Goal: Transaction & Acquisition: Purchase product/service

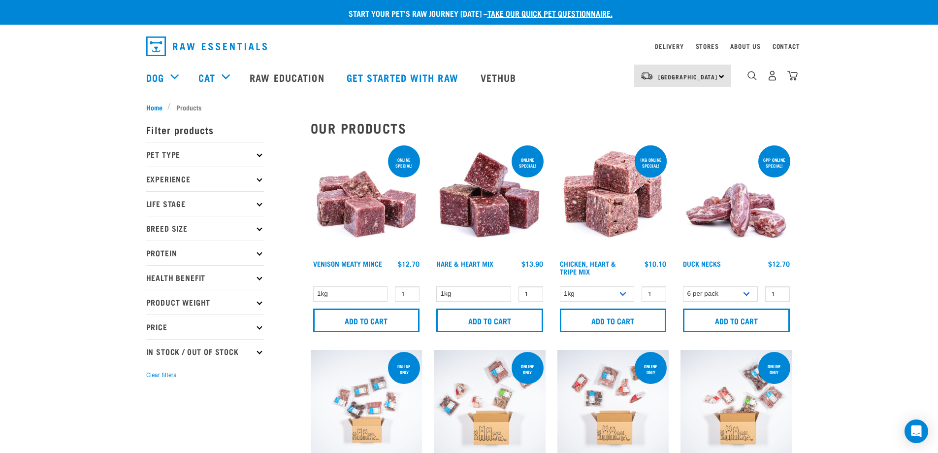
click at [201, 148] on p "Pet Type" at bounding box center [205, 154] width 118 height 25
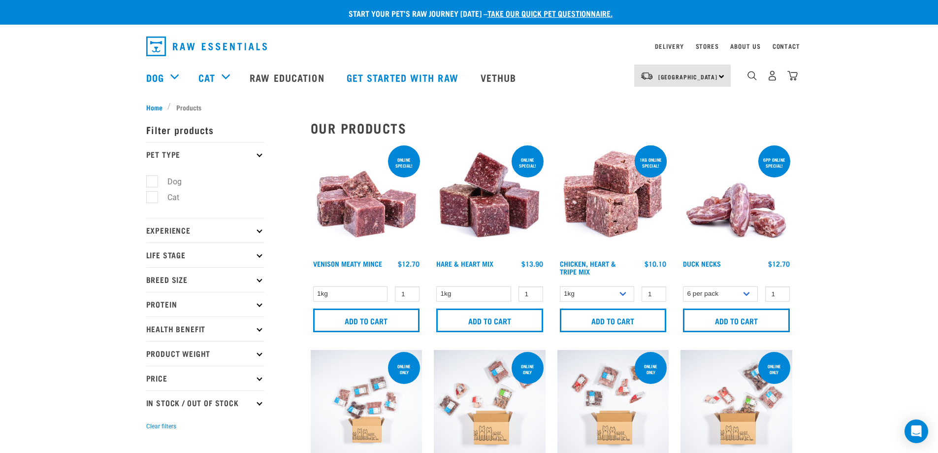
click at [154, 197] on label "Cat" at bounding box center [168, 197] width 32 height 12
click at [153, 197] on input "Cat" at bounding box center [149, 196] width 6 height 6
checkbox input "true"
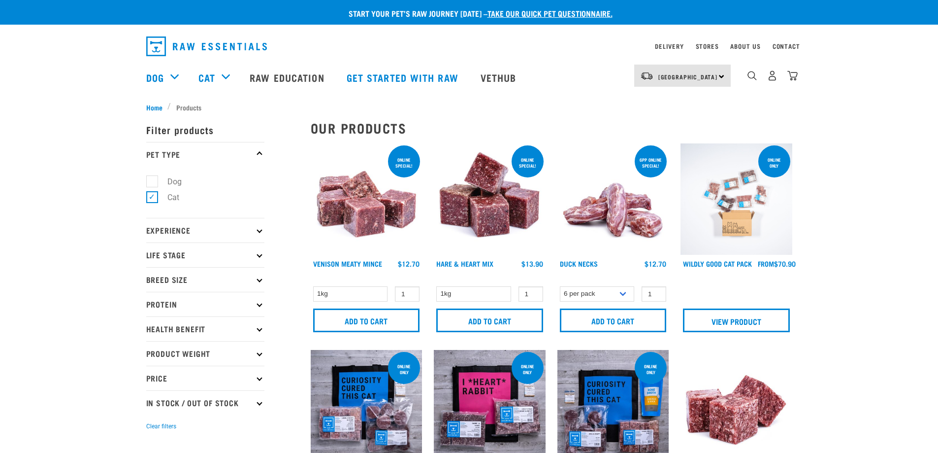
click at [362, 209] on img at bounding box center [367, 199] width 112 height 112
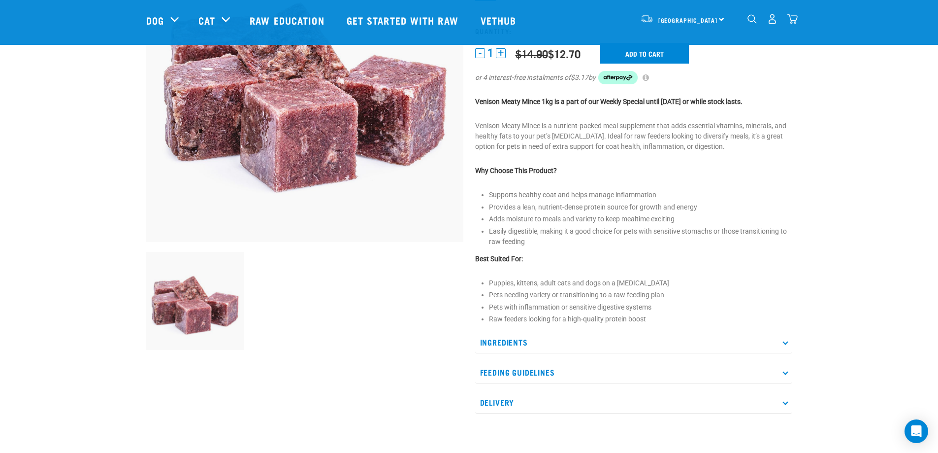
scroll to position [148, 0]
click at [511, 333] on p "Ingredients" at bounding box center [633, 341] width 317 height 22
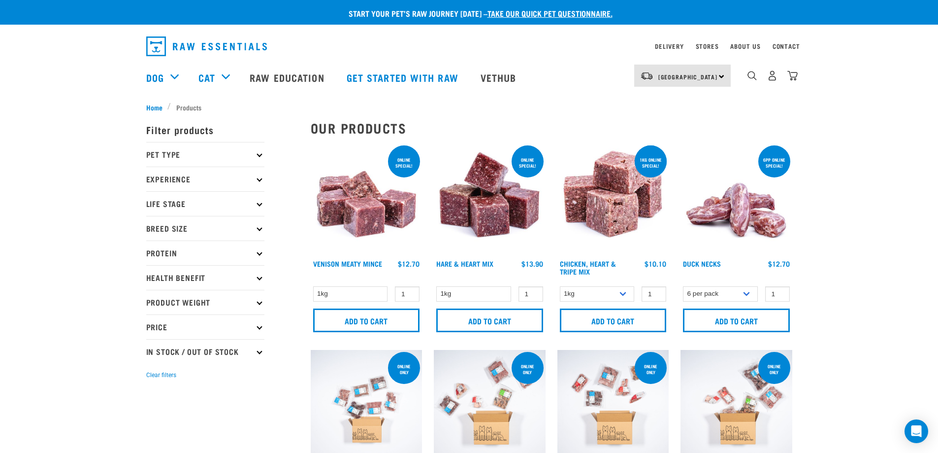
click at [180, 153] on p "Pet Type" at bounding box center [205, 154] width 118 height 25
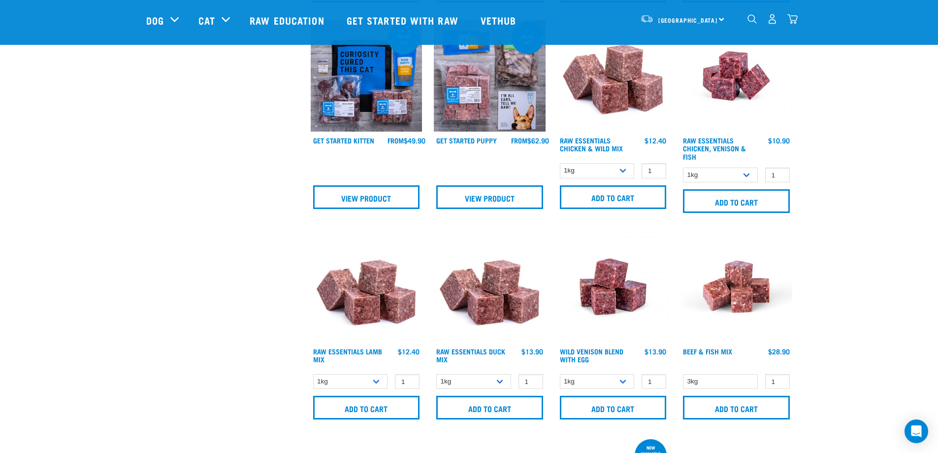
scroll to position [689, 0]
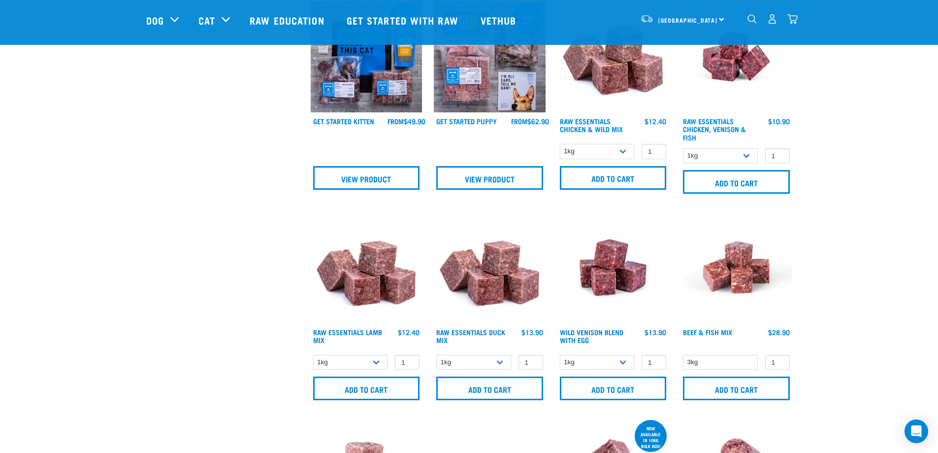
click at [502, 280] on img at bounding box center [490, 267] width 112 height 112
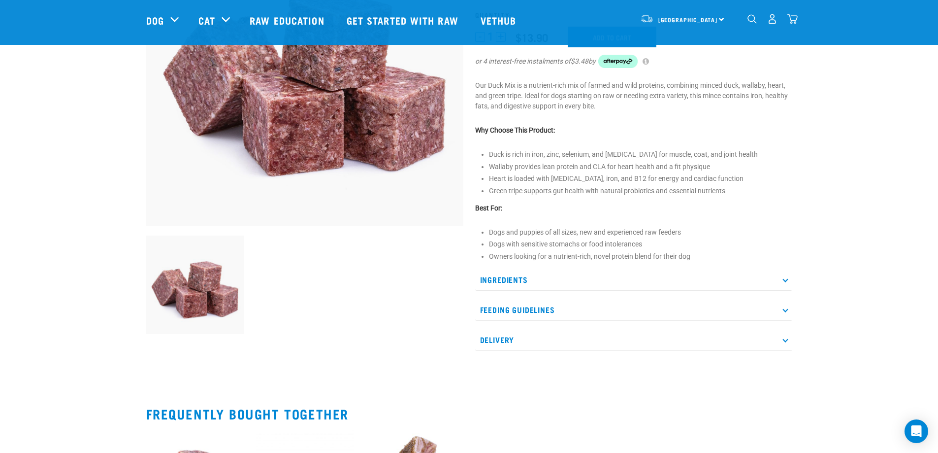
scroll to position [197, 0]
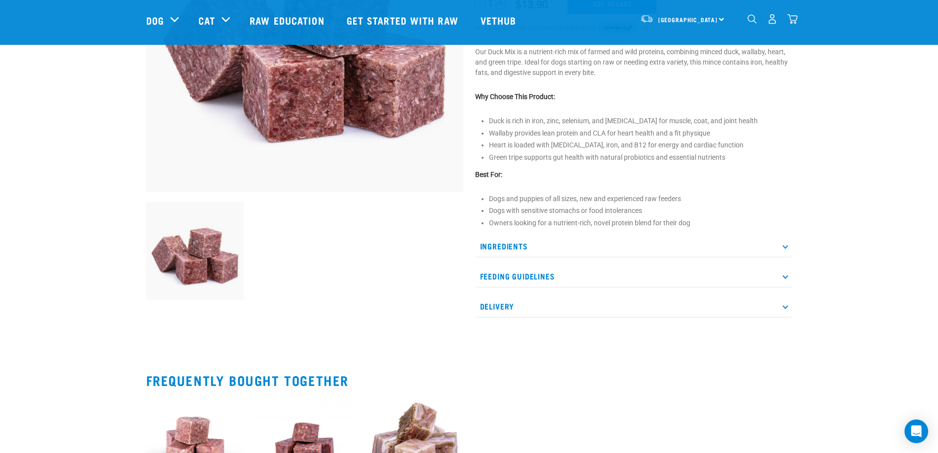
click at [532, 243] on p "Ingredients" at bounding box center [633, 246] width 317 height 22
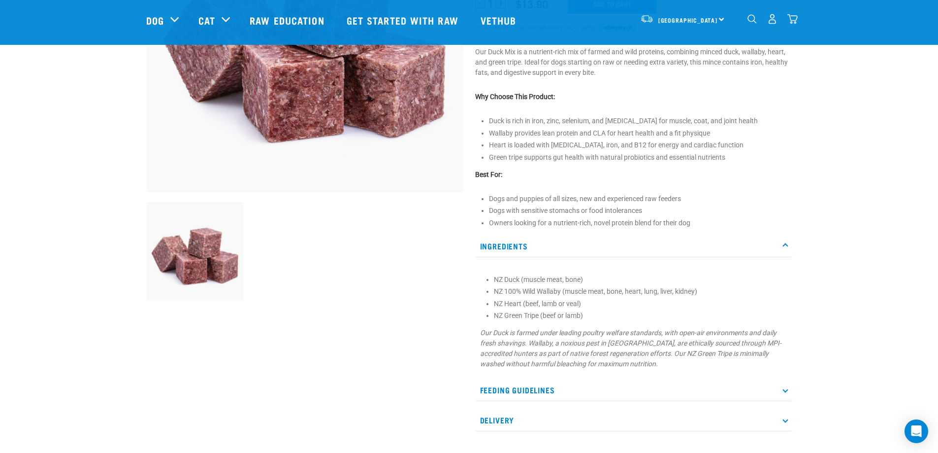
scroll to position [0, 0]
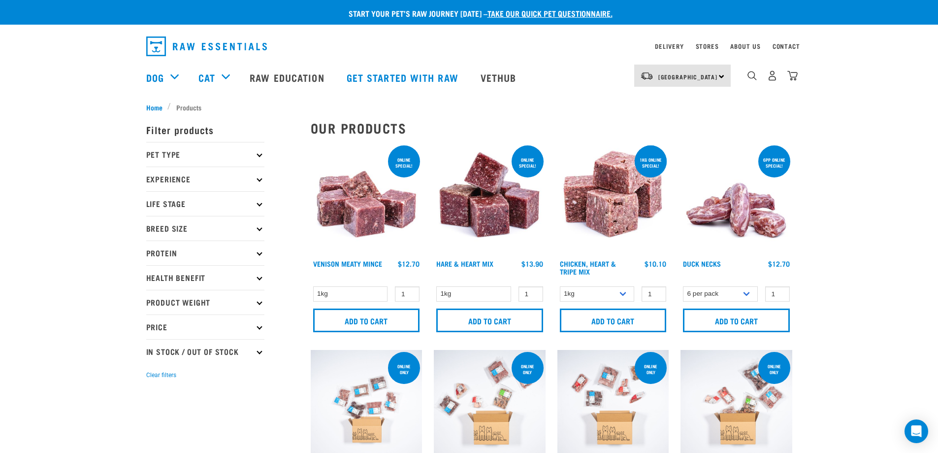
click at [169, 151] on p "Pet Type" at bounding box center [205, 154] width 118 height 25
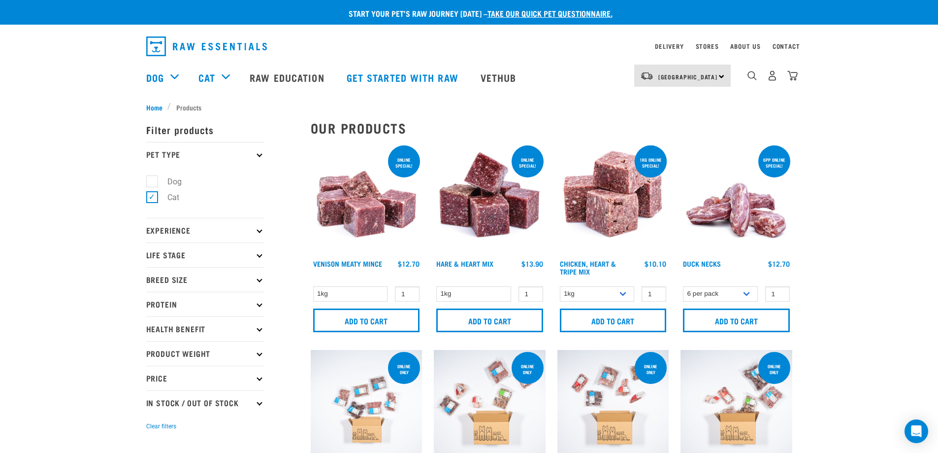
click at [196, 375] on p "Price" at bounding box center [205, 377] width 118 height 25
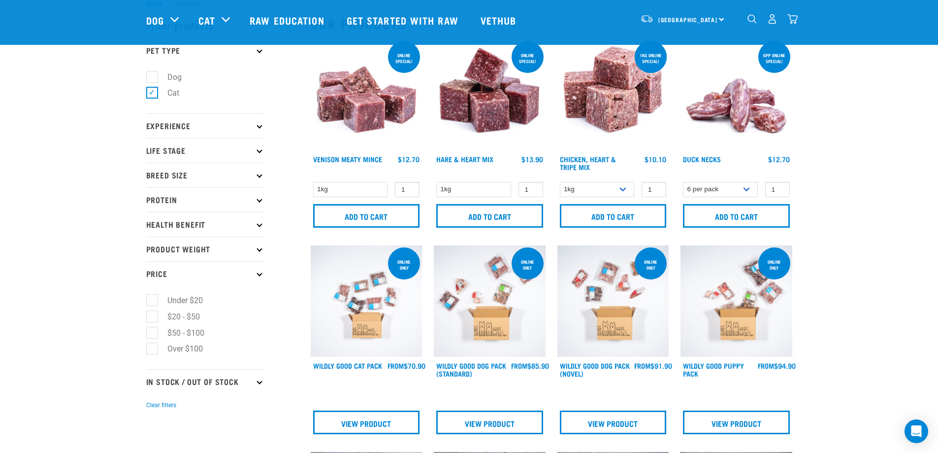
scroll to position [49, 0]
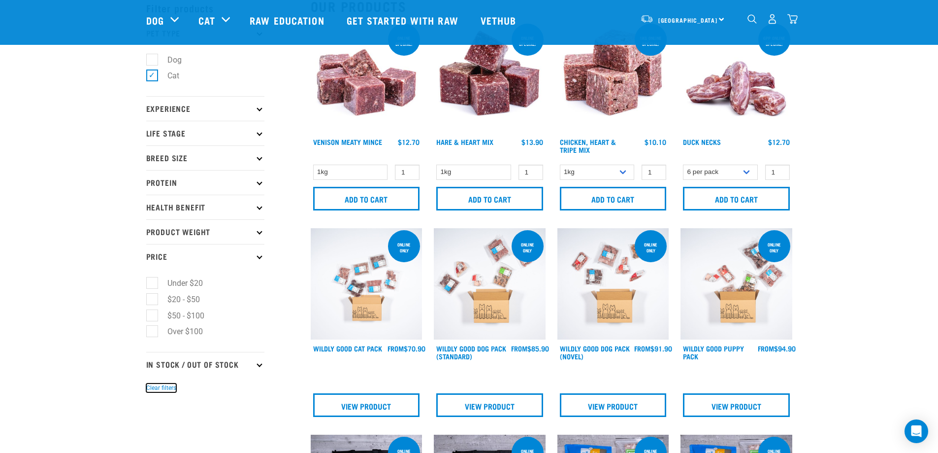
click at [165, 385] on button "Clear filters" at bounding box center [161, 387] width 30 height 9
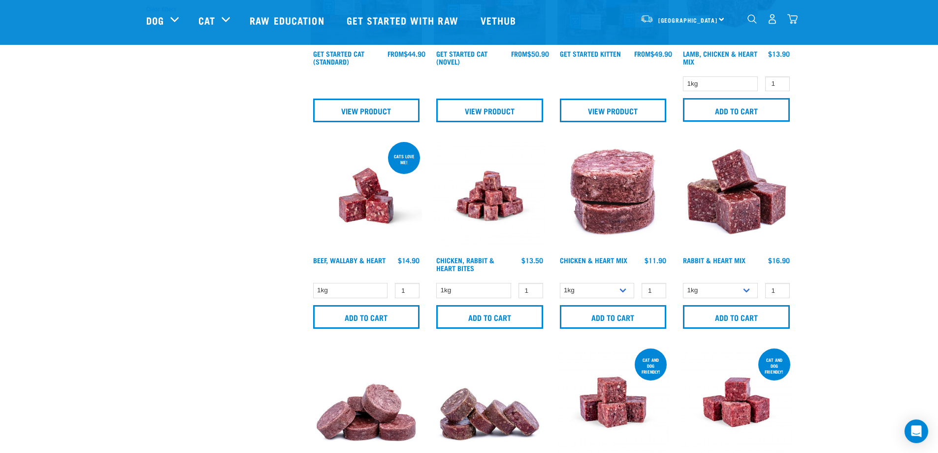
scroll to position [345, 0]
click at [380, 201] on img at bounding box center [367, 195] width 112 height 112
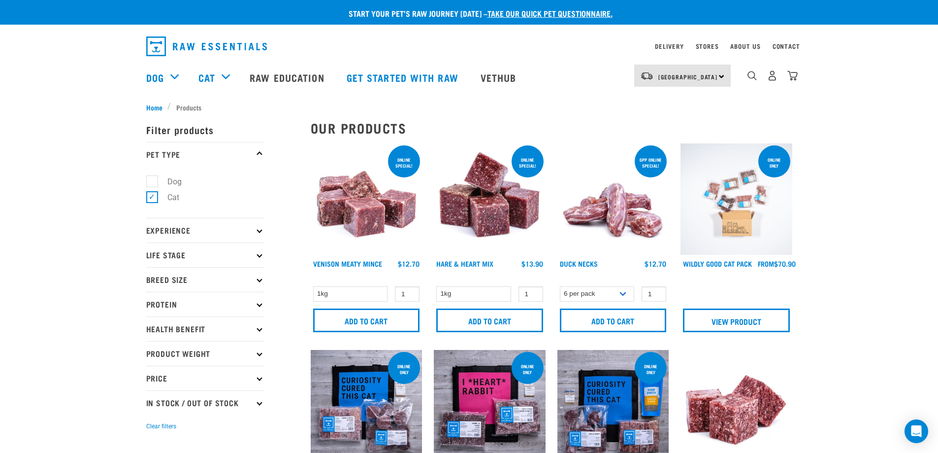
click at [740, 213] on img at bounding box center [737, 199] width 112 height 112
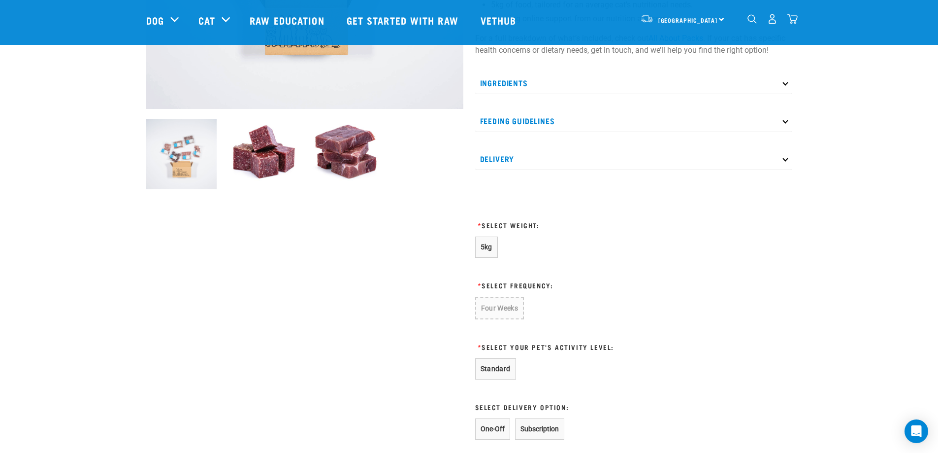
scroll to position [345, 0]
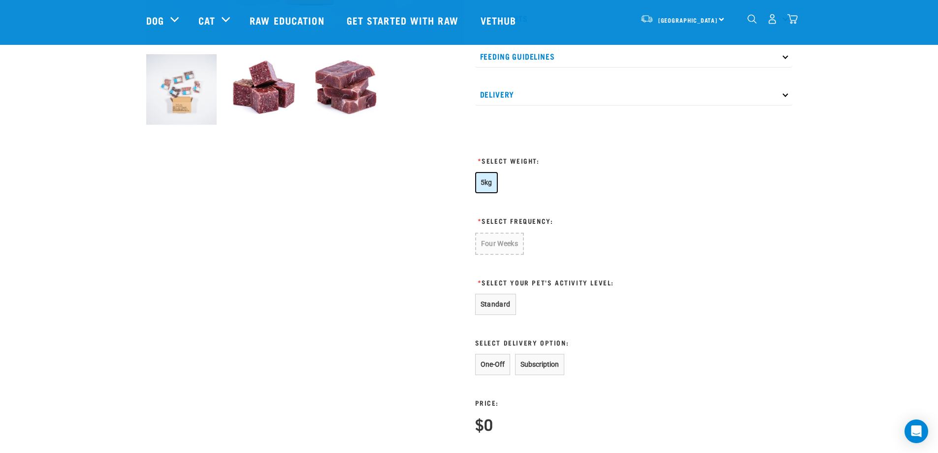
click at [487, 178] on span "5kg" at bounding box center [487, 182] width 12 height 8
click at [497, 301] on button "Standard" at bounding box center [495, 303] width 41 height 21
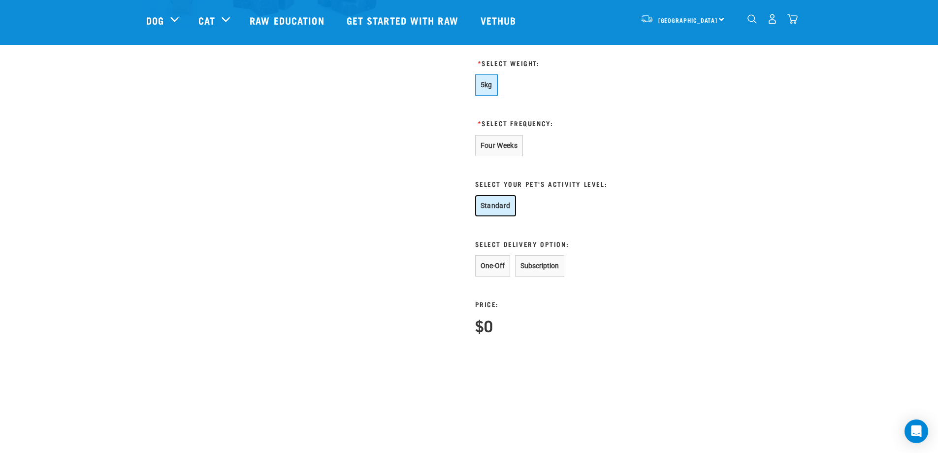
scroll to position [443, 0]
click at [488, 260] on button "One-Off" at bounding box center [492, 264] width 35 height 21
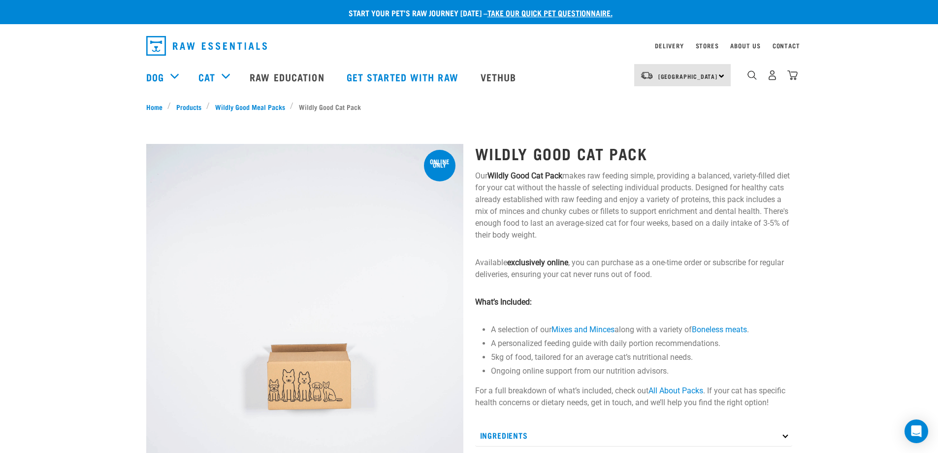
scroll to position [0, 0]
